Goal: Information Seeking & Learning: Learn about a topic

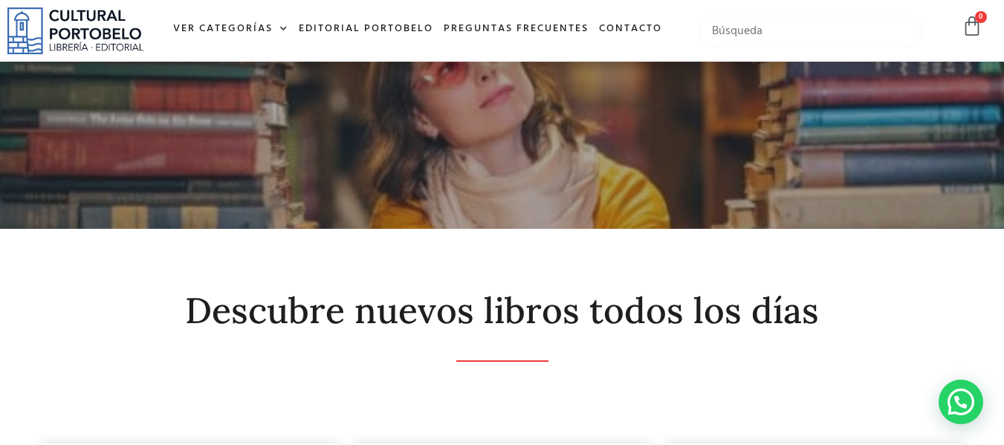
click at [726, 26] on input "text" at bounding box center [812, 31] width 224 height 31
type input "[PERSON_NAME]"
click at [839, 39] on input "text" at bounding box center [812, 31] width 224 height 31
type input "insolvencia"
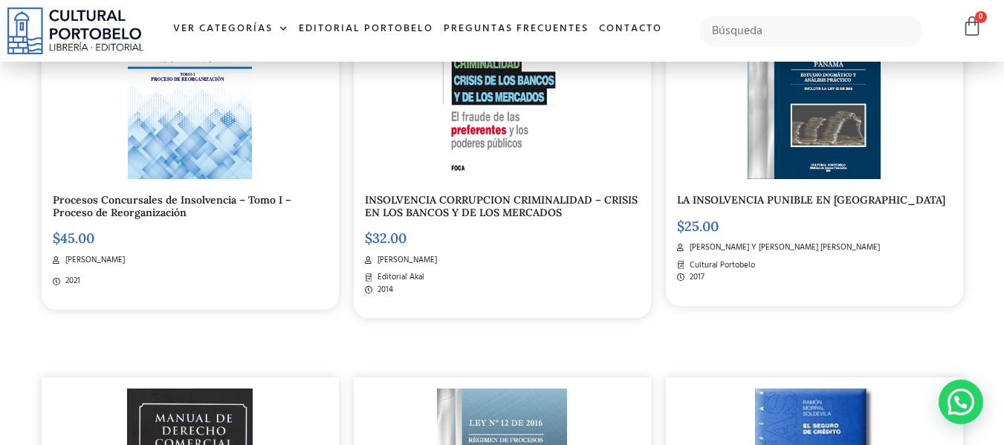
scroll to position [446, 0]
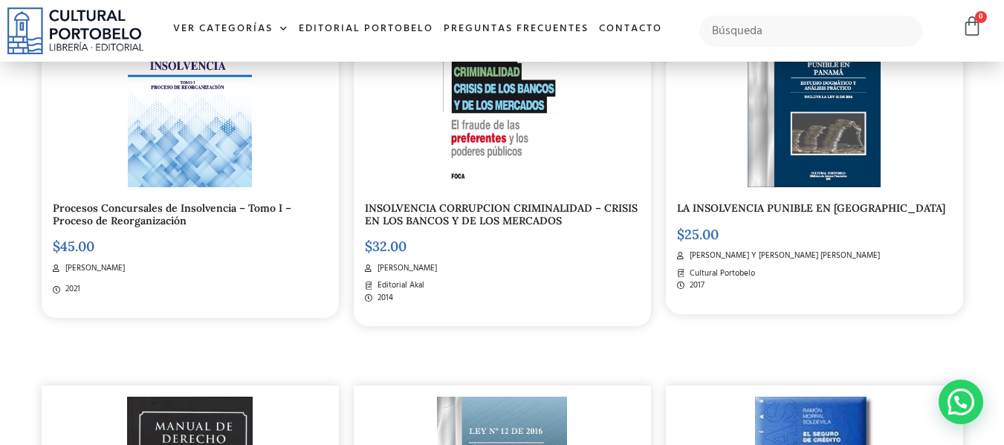
click at [147, 216] on link "Procesos Concursales de Insolvencia – Tomo I – Proceso de Reorganización" at bounding box center [172, 214] width 239 height 26
